Goal: Browse casually: Explore the website without a specific task or goal

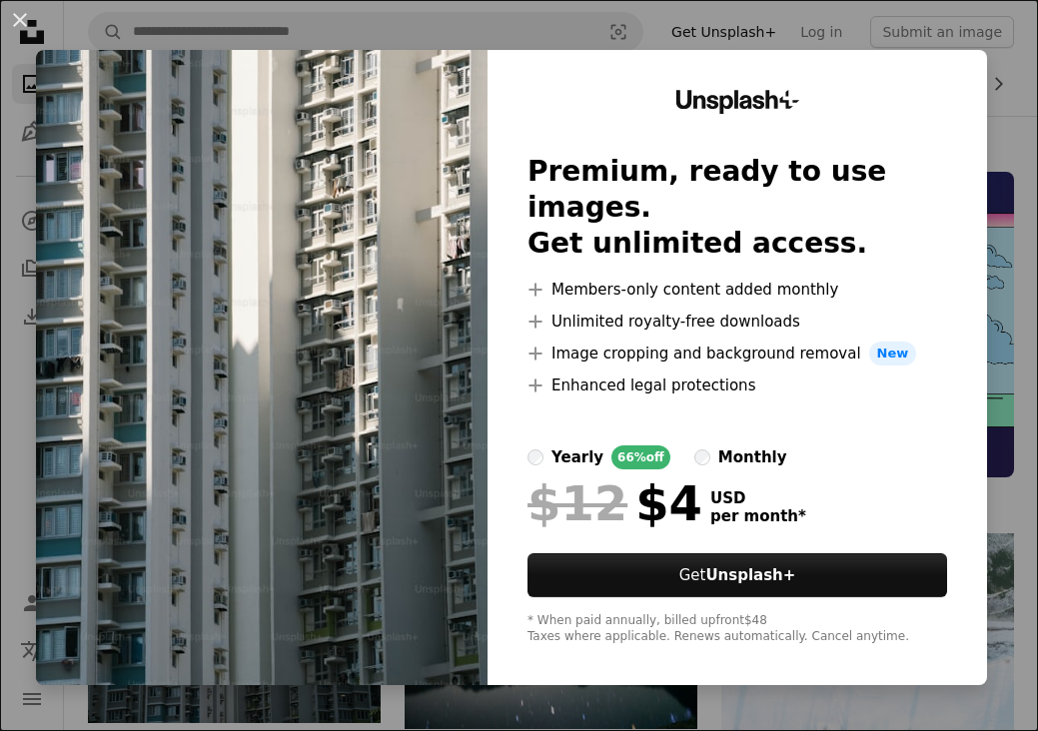
scroll to position [487, 0]
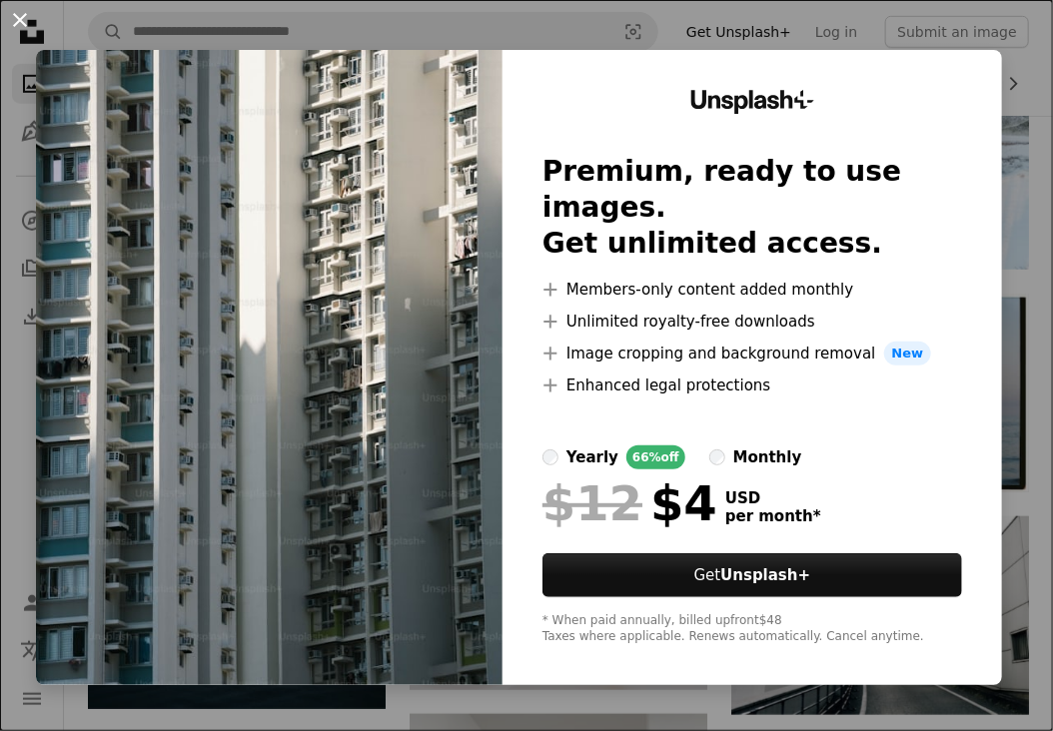
click at [16, 25] on button "An X shape" at bounding box center [20, 20] width 24 height 24
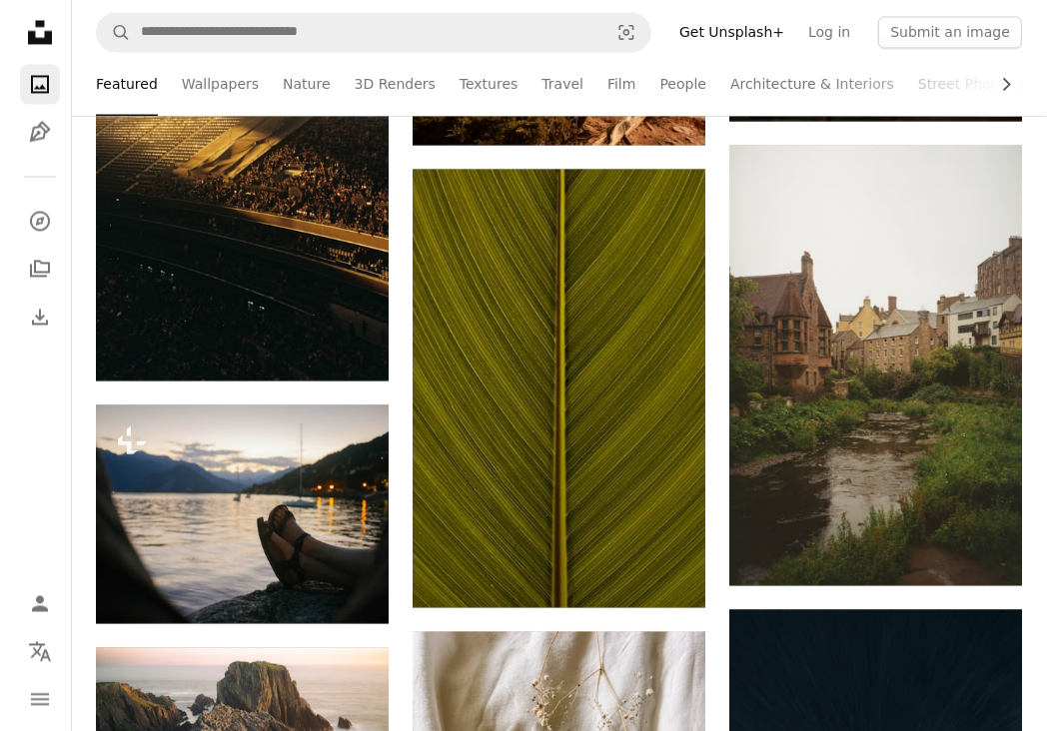
scroll to position [2895, 0]
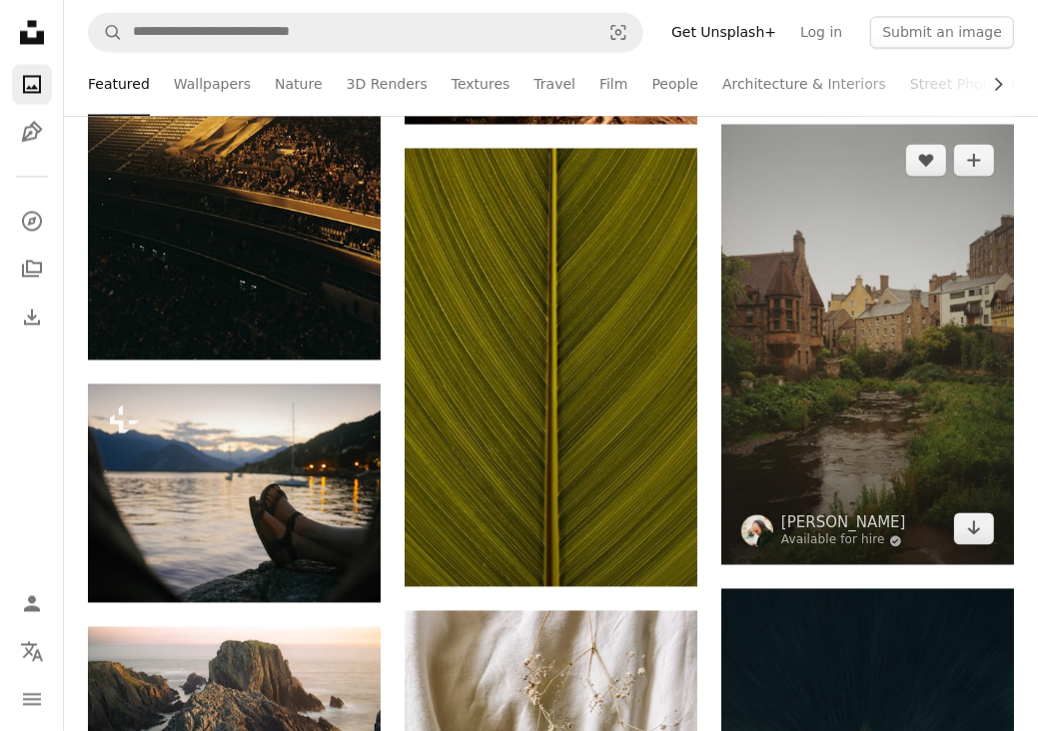
click at [931, 309] on img at bounding box center [867, 344] width 293 height 441
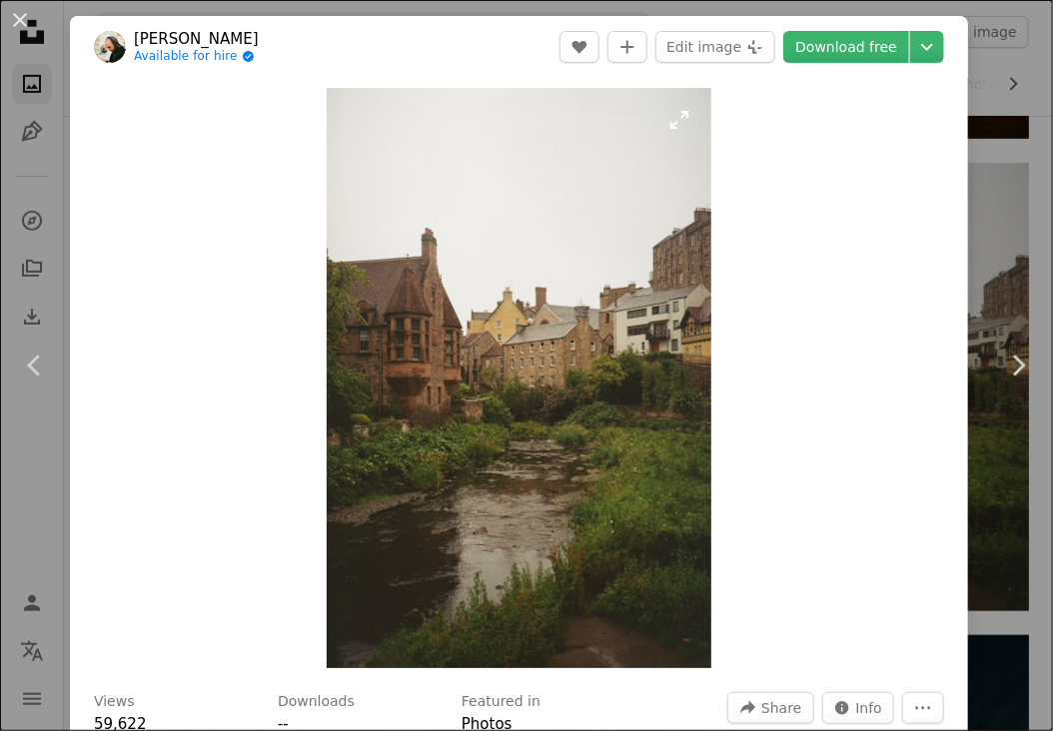
click at [602, 348] on img "Zoom in on this image" at bounding box center [519, 378] width 384 height 580
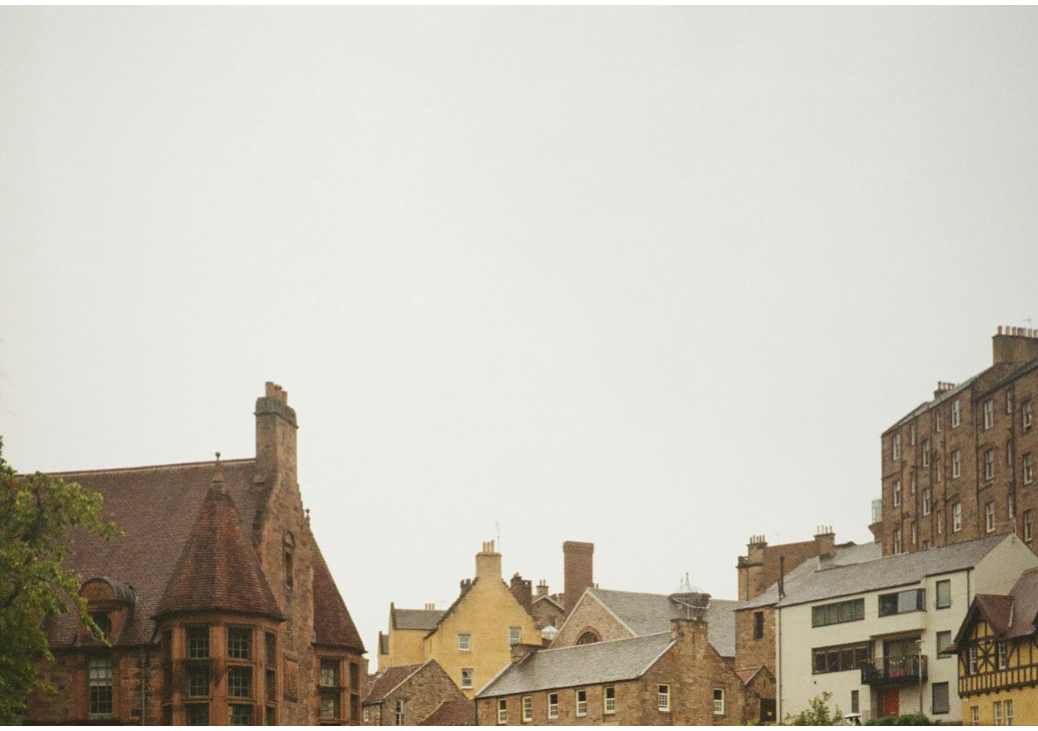
scroll to position [406, 0]
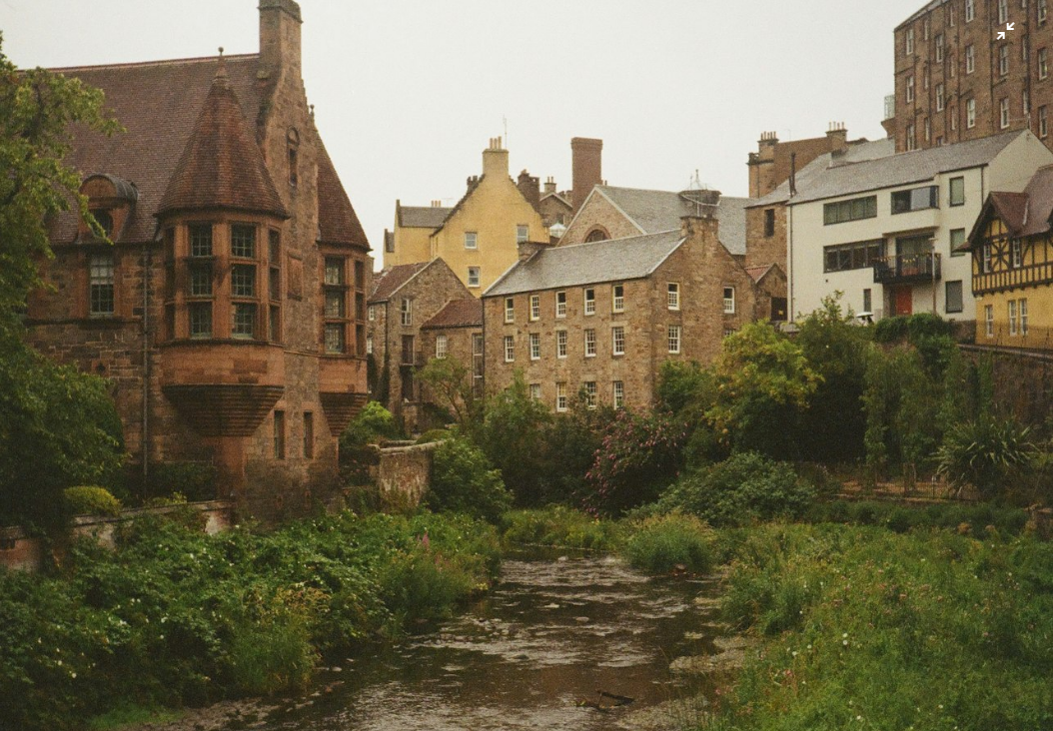
click at [602, 348] on img "Zoom out on this image" at bounding box center [526, 388] width 1055 height 1591
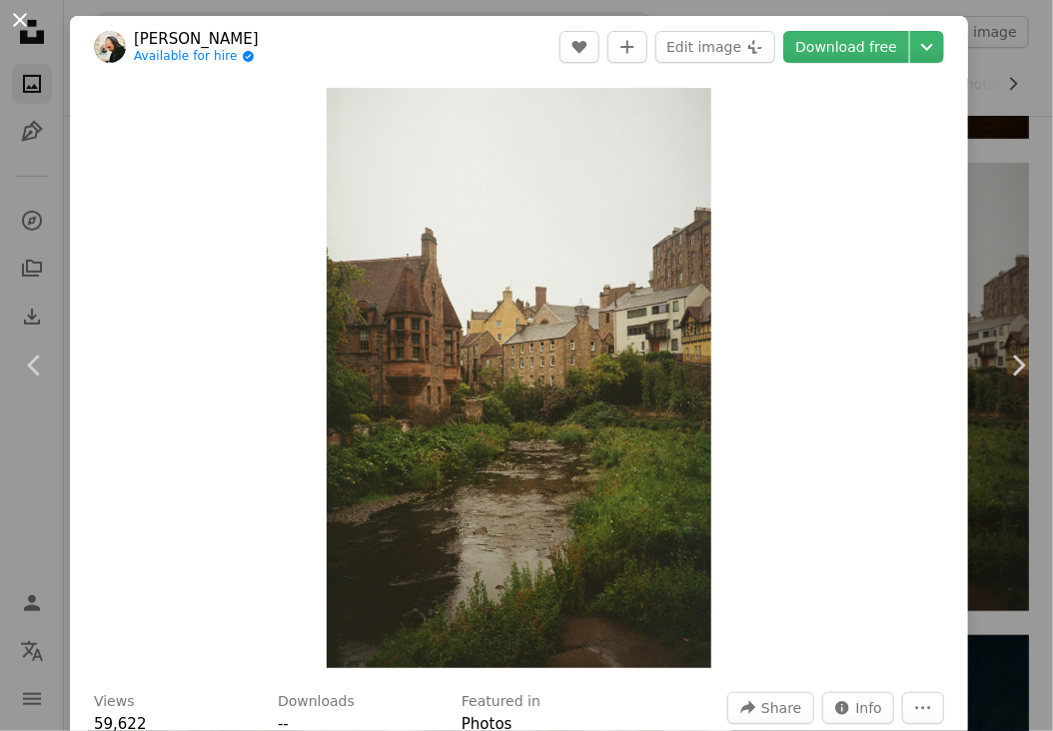
click at [23, 22] on button "An X shape" at bounding box center [20, 20] width 24 height 24
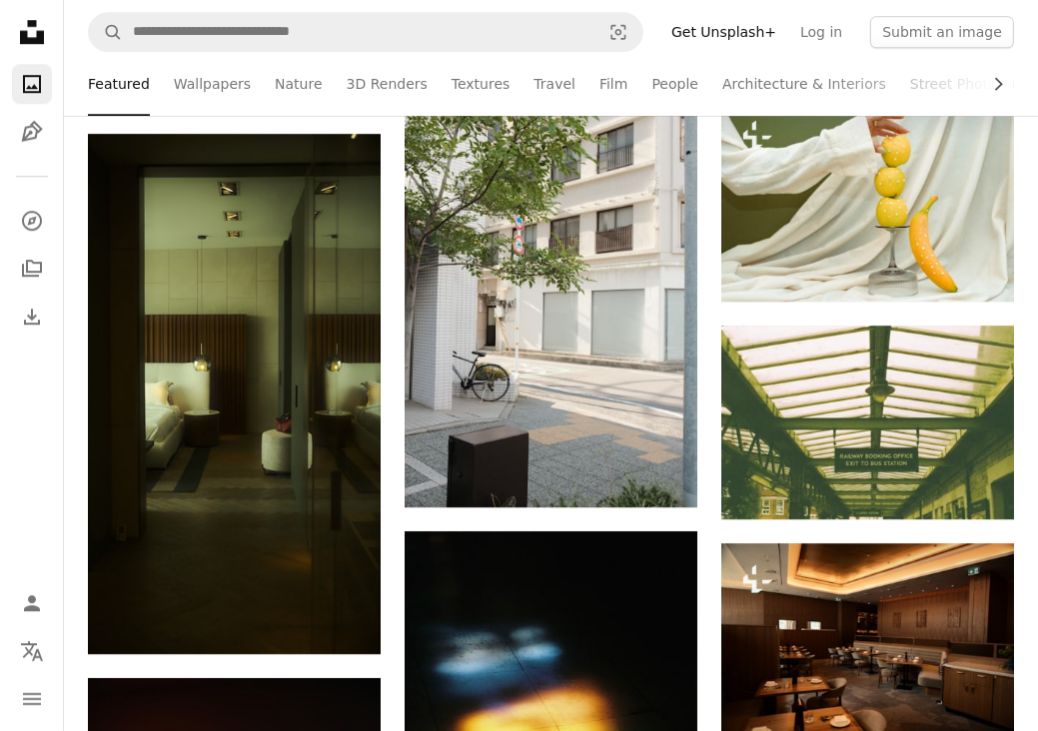
scroll to position [4057, 0]
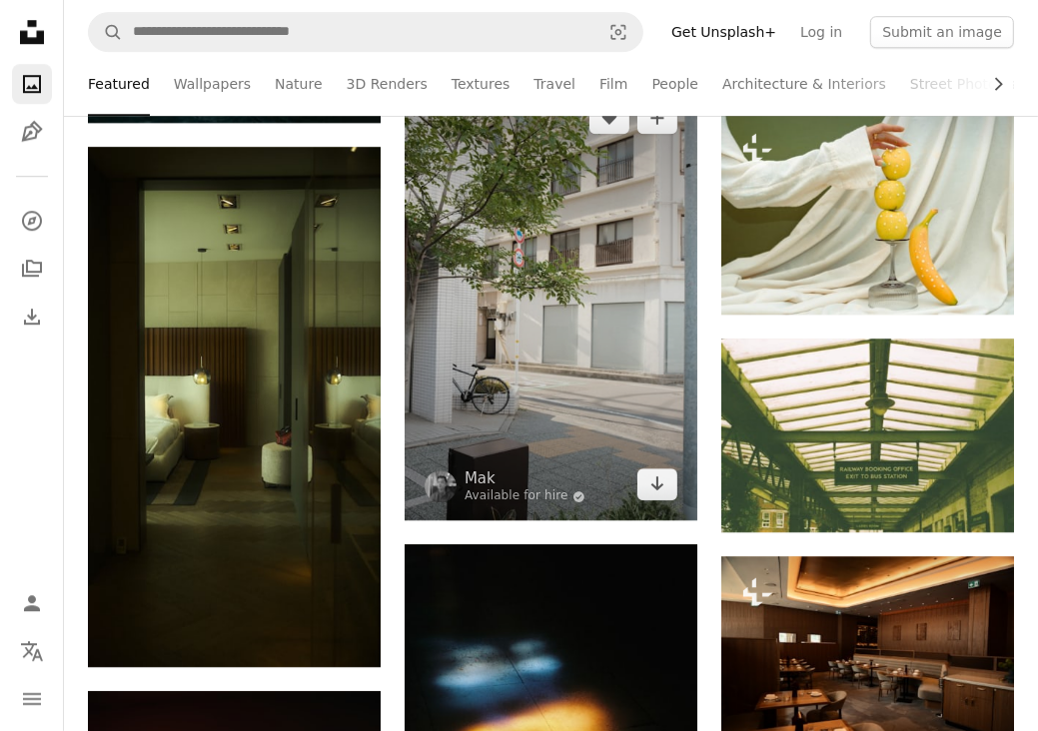
click at [483, 279] on img at bounding box center [550, 301] width 293 height 439
click at [544, 323] on img at bounding box center [550, 301] width 293 height 439
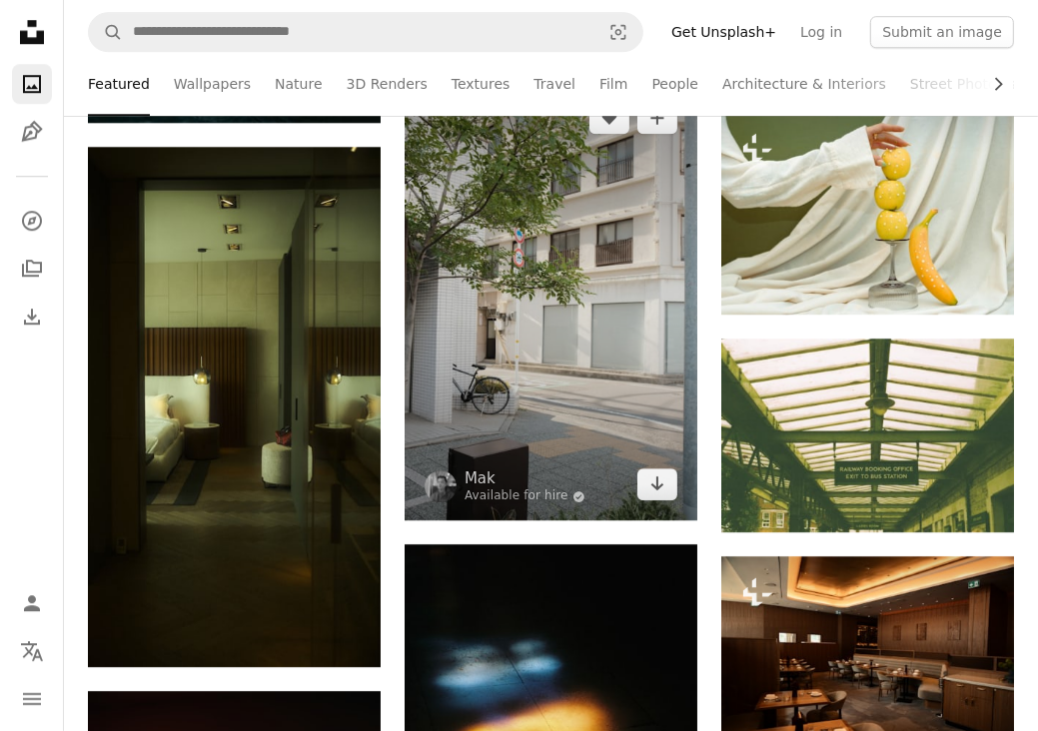
click at [544, 323] on img at bounding box center [550, 301] width 293 height 439
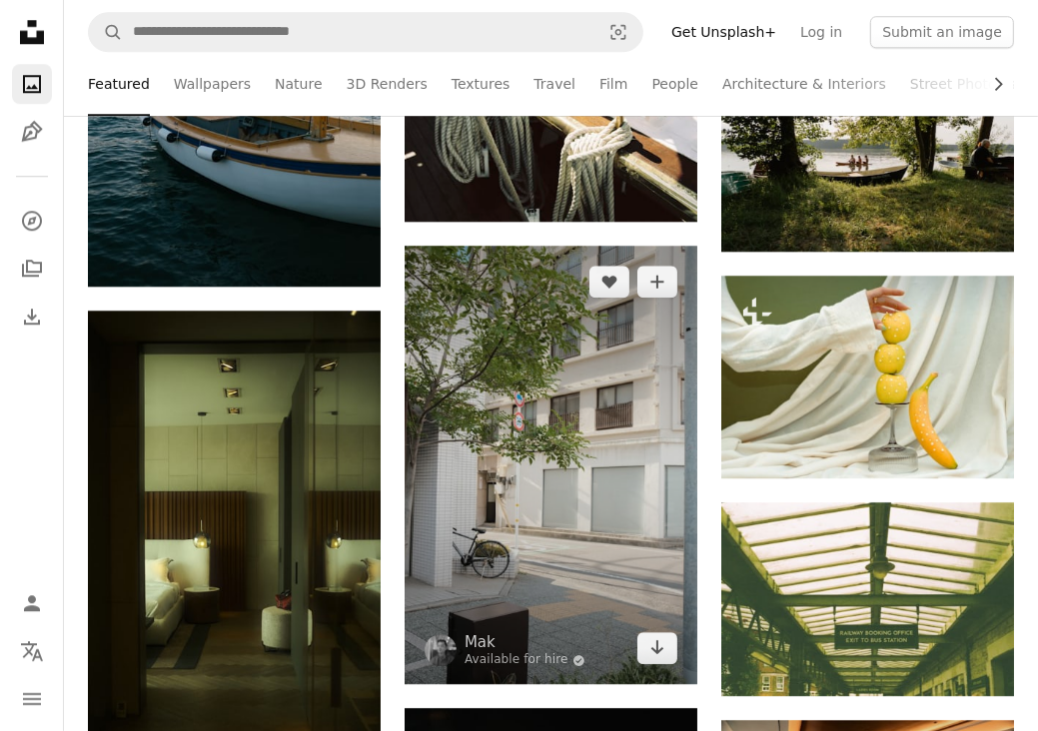
scroll to position [3891, 0]
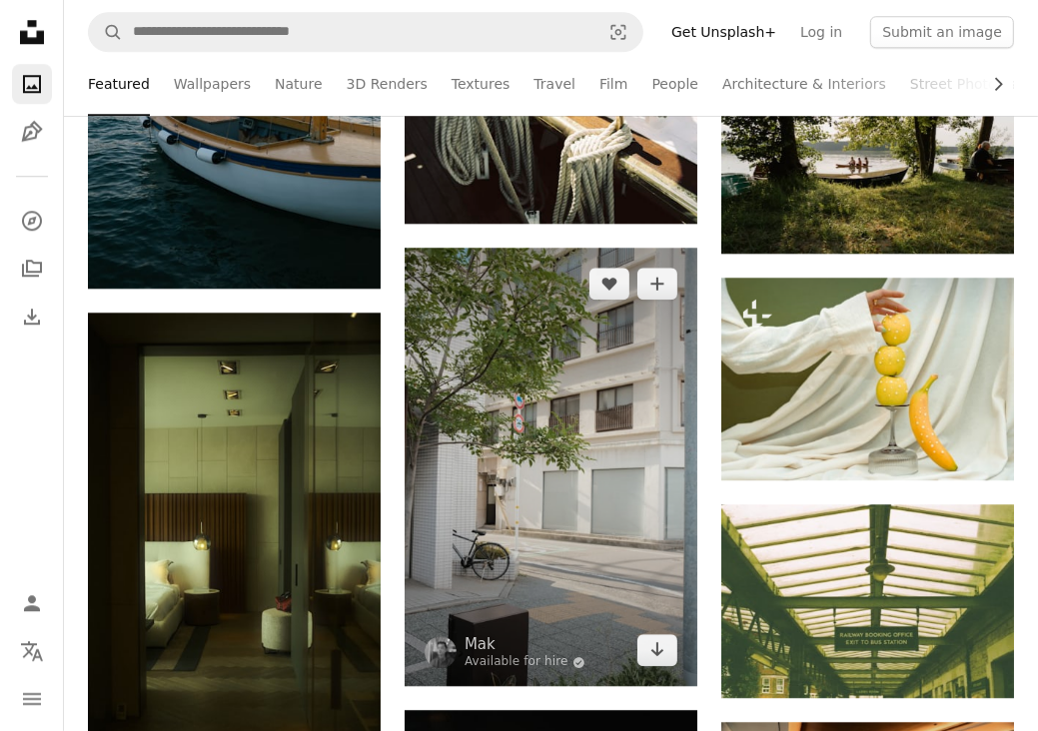
click at [603, 413] on img at bounding box center [550, 467] width 293 height 439
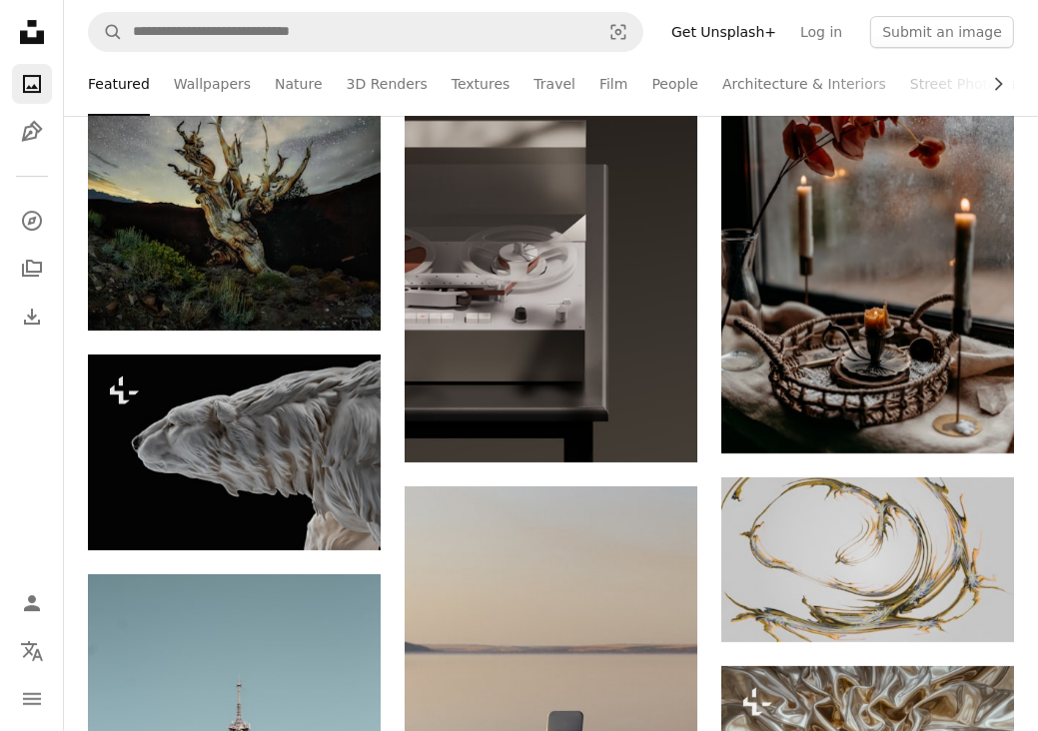
scroll to position [9958, 0]
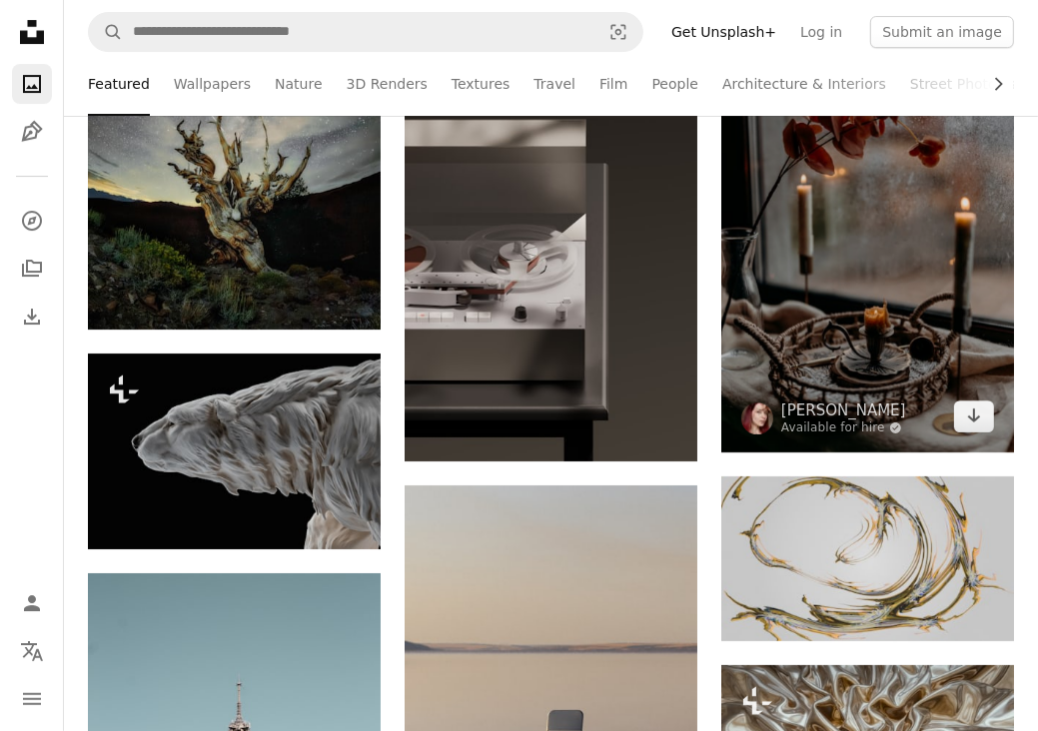
click at [800, 337] on img at bounding box center [867, 232] width 293 height 439
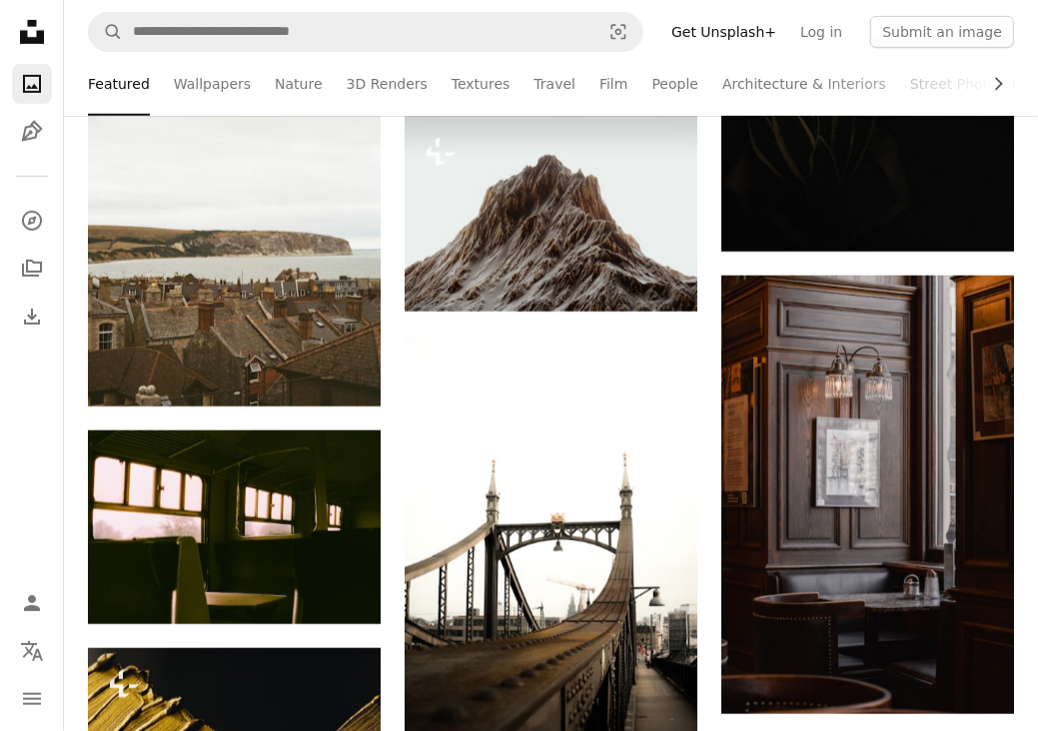
scroll to position [11031, 0]
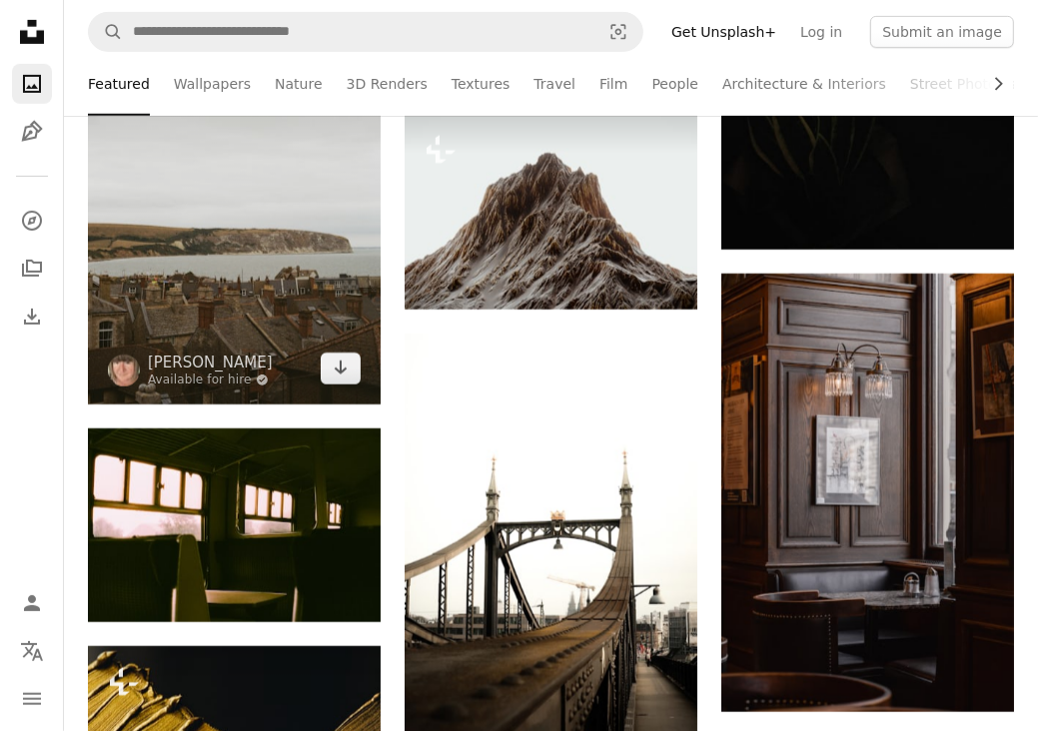
click at [273, 307] on img at bounding box center [234, 182] width 293 height 441
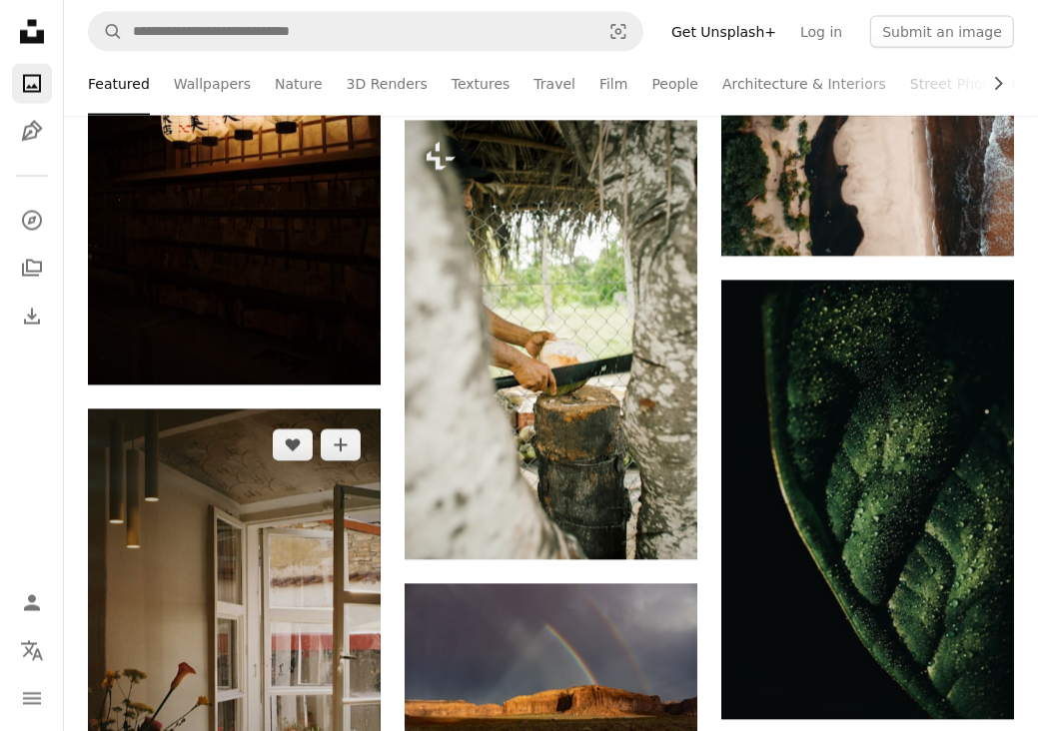
scroll to position [12994, 0]
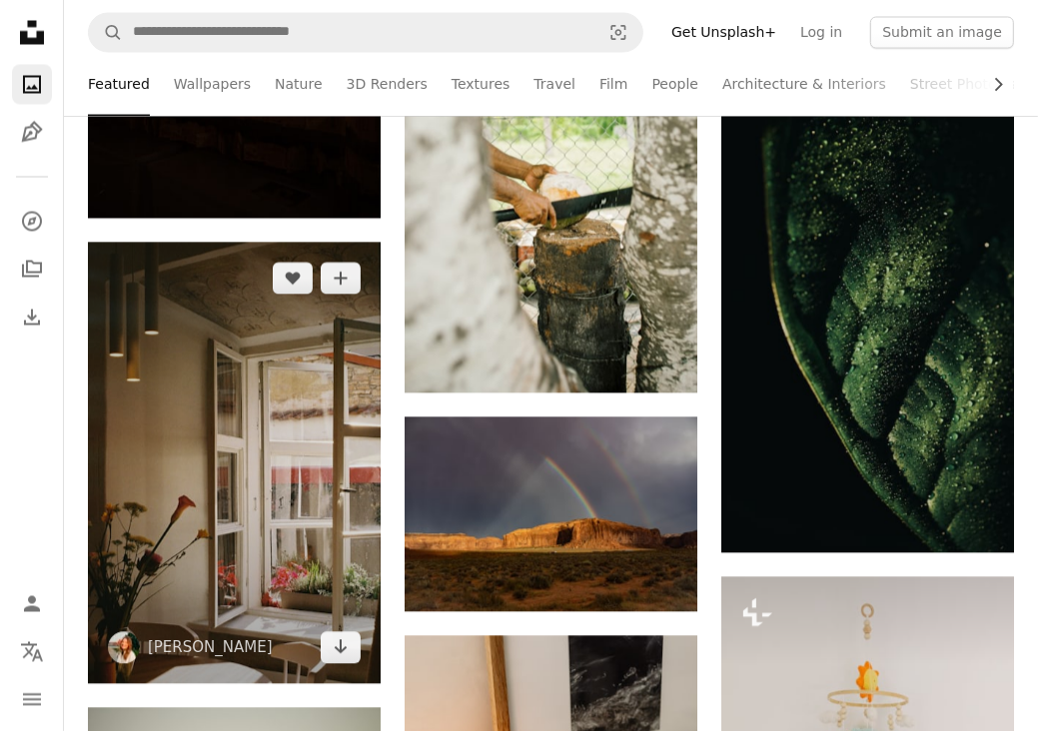
click at [328, 522] on img at bounding box center [234, 462] width 293 height 441
